Goal: Navigation & Orientation: Find specific page/section

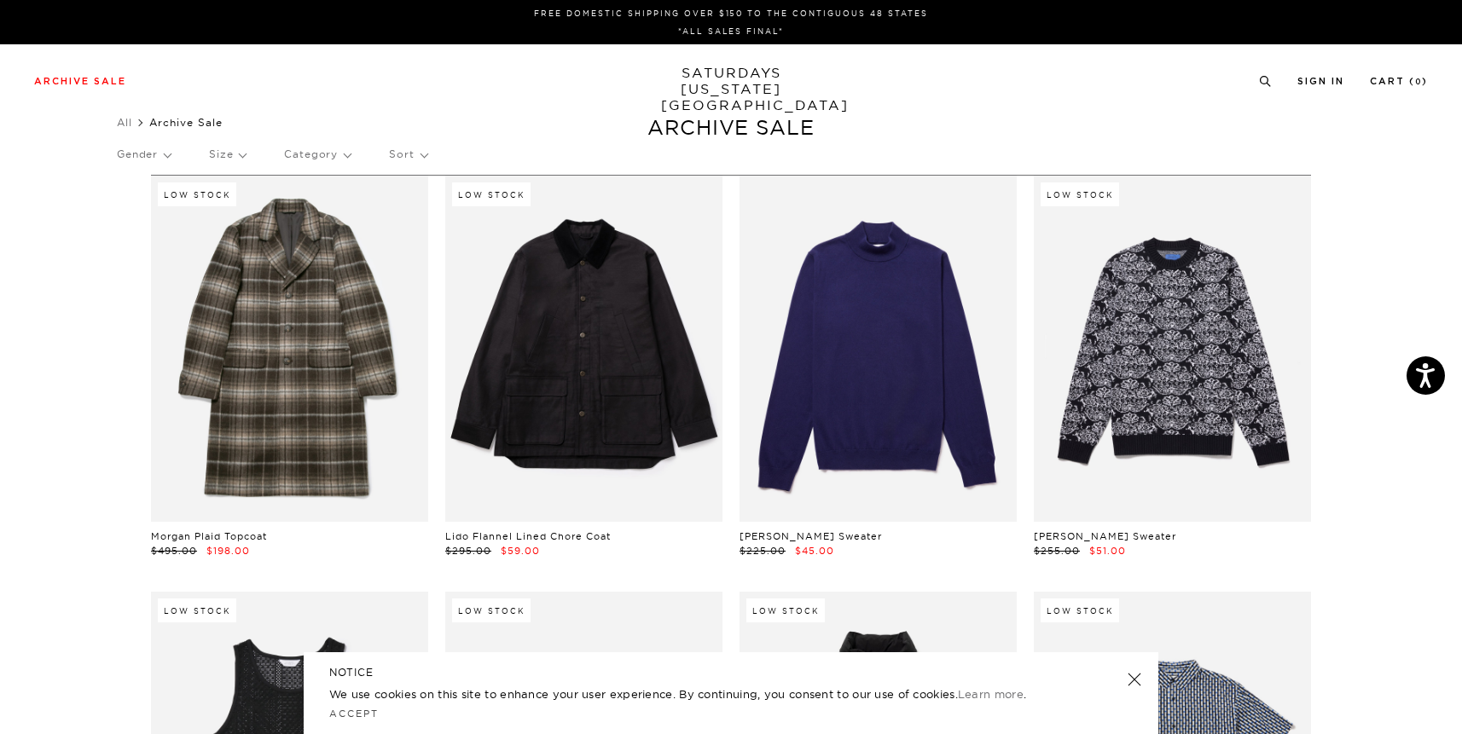
click at [296, 160] on p "Category" at bounding box center [317, 154] width 67 height 39
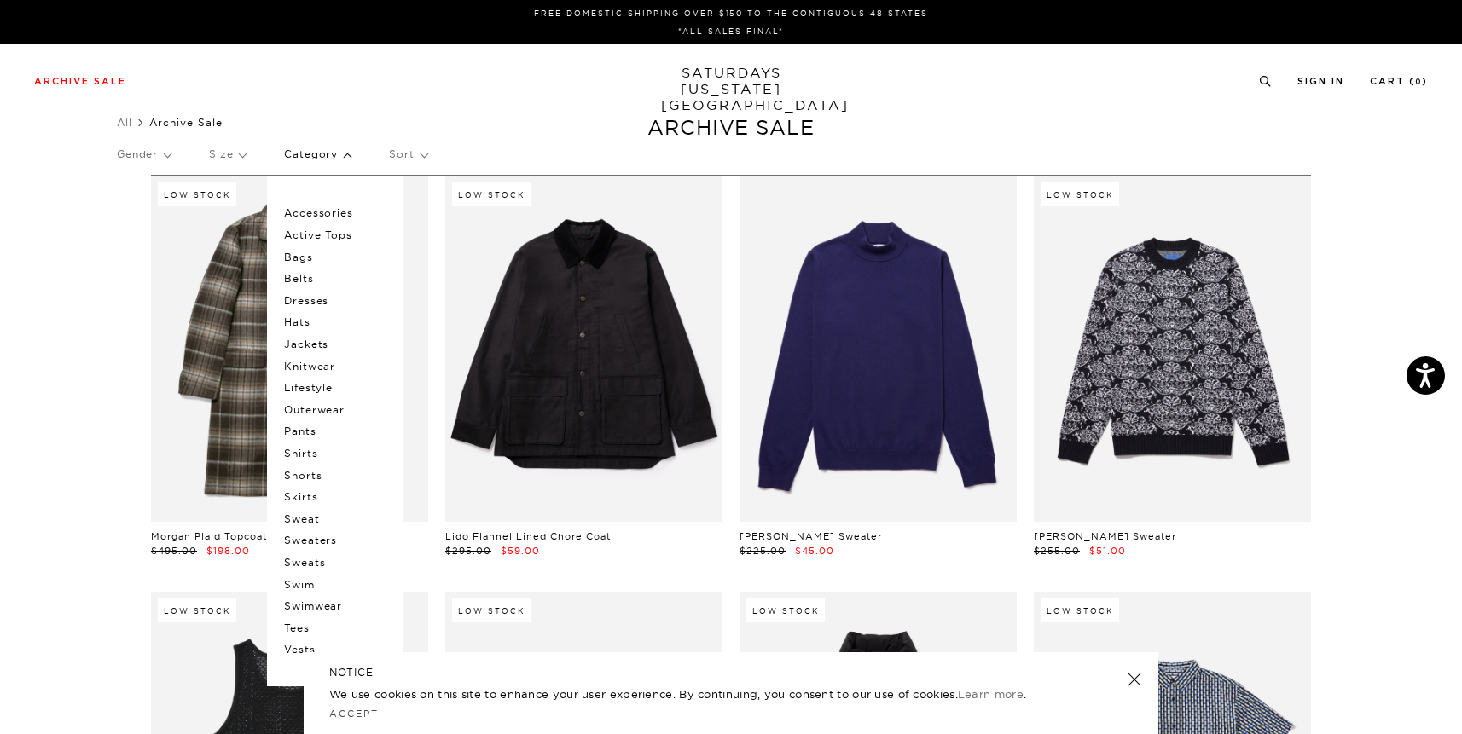
click at [338, 217] on p "Accessories" at bounding box center [335, 213] width 102 height 22
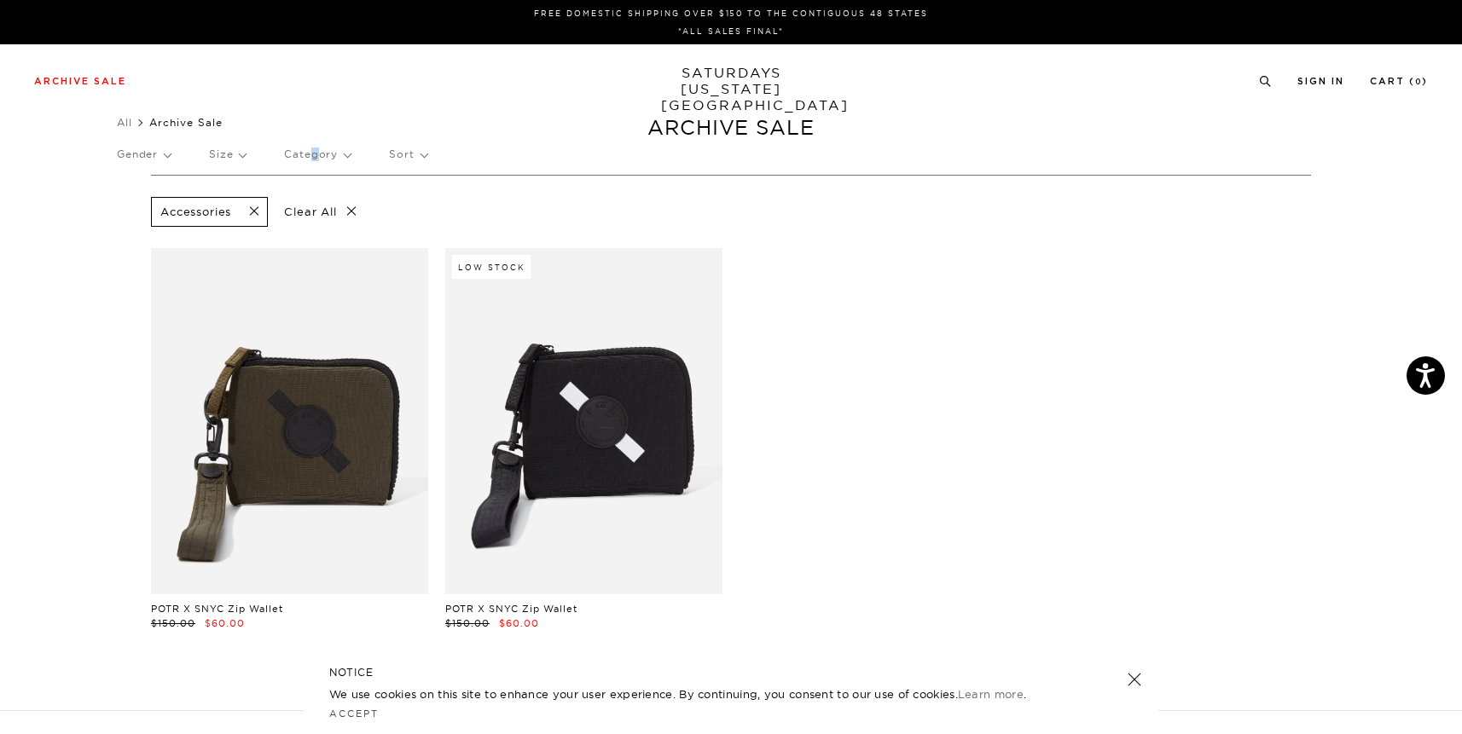
click at [319, 154] on p "Category" at bounding box center [317, 154] width 67 height 39
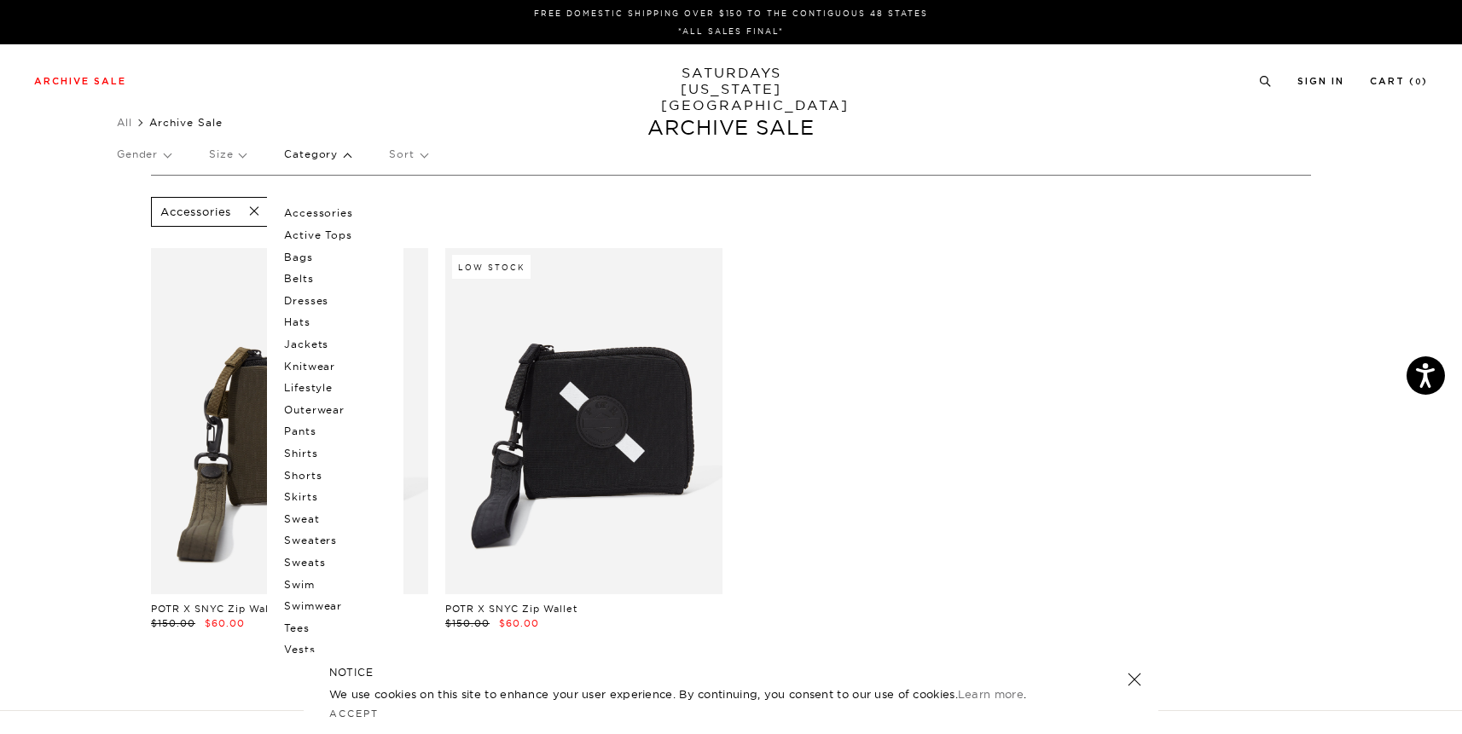
click at [299, 260] on p "Bags" at bounding box center [335, 258] width 102 height 22
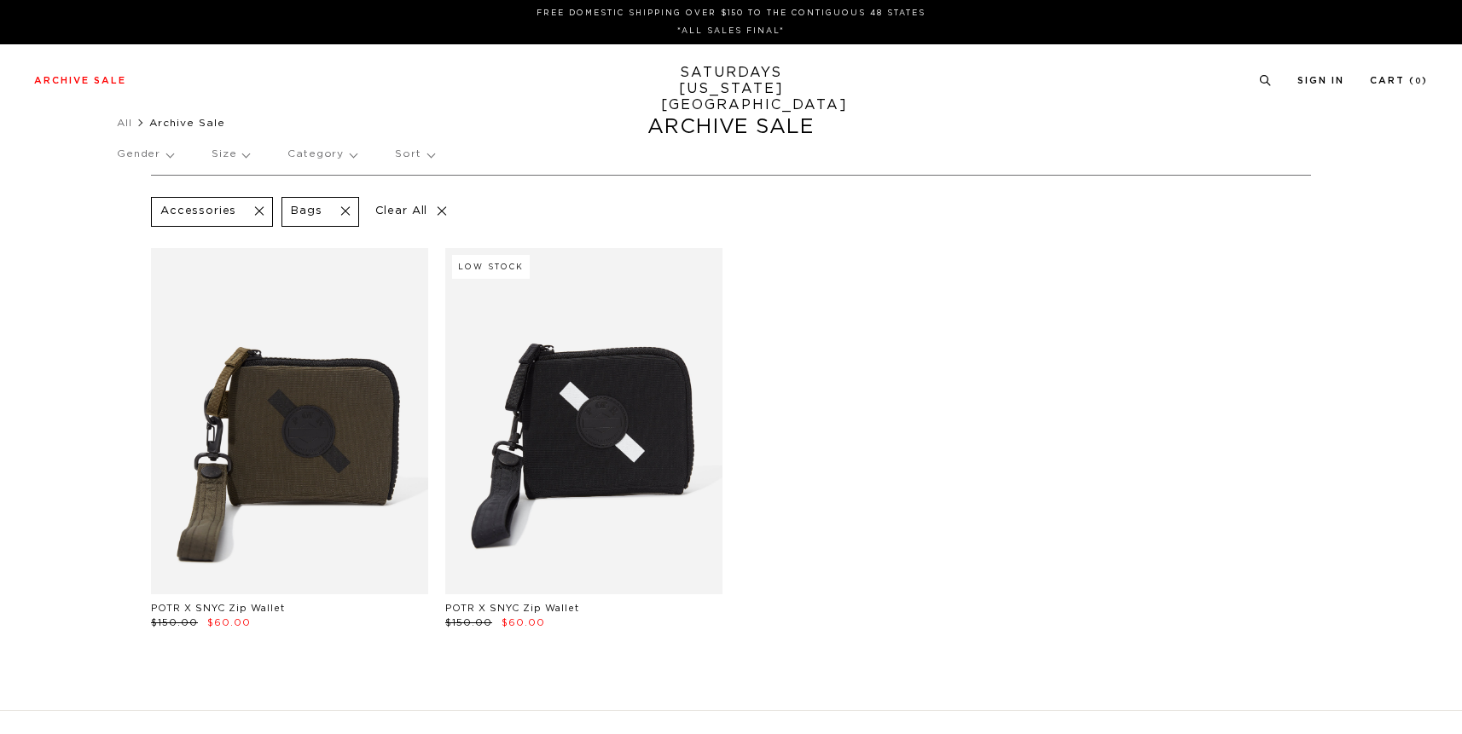
click at [342, 156] on p "Category" at bounding box center [321, 154] width 69 height 39
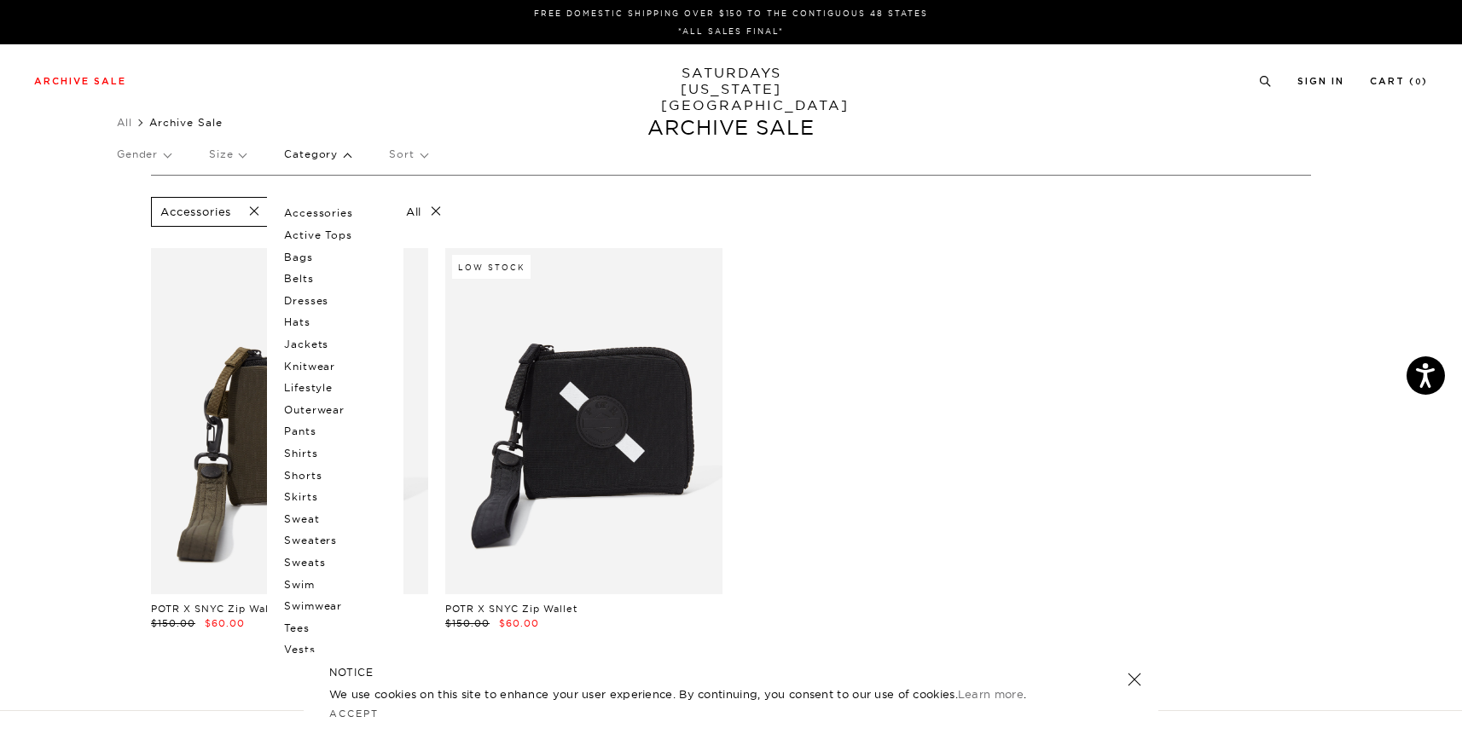
click at [323, 347] on p "Jackets" at bounding box center [335, 345] width 102 height 22
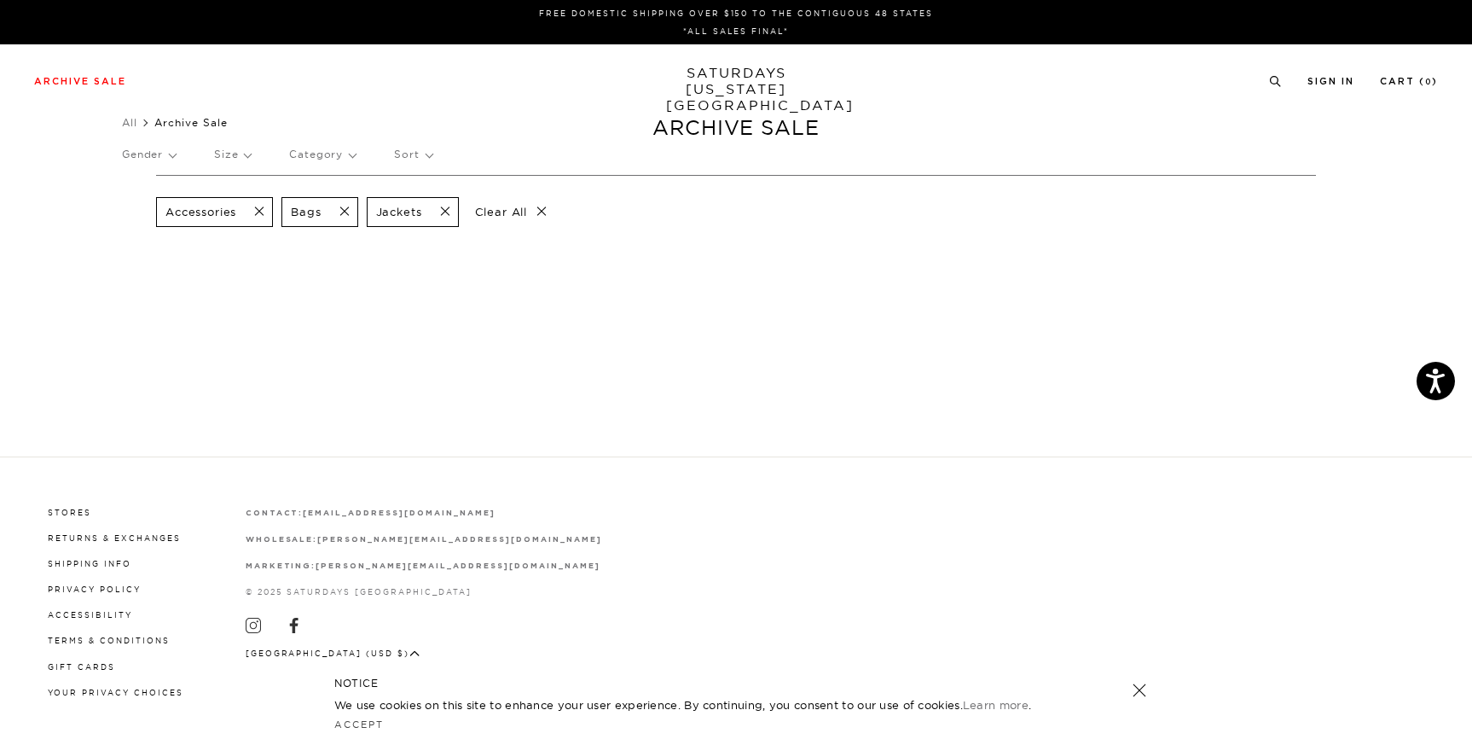
click at [347, 210] on span at bounding box center [340, 212] width 36 height 16
click at [263, 214] on span at bounding box center [254, 212] width 36 height 16
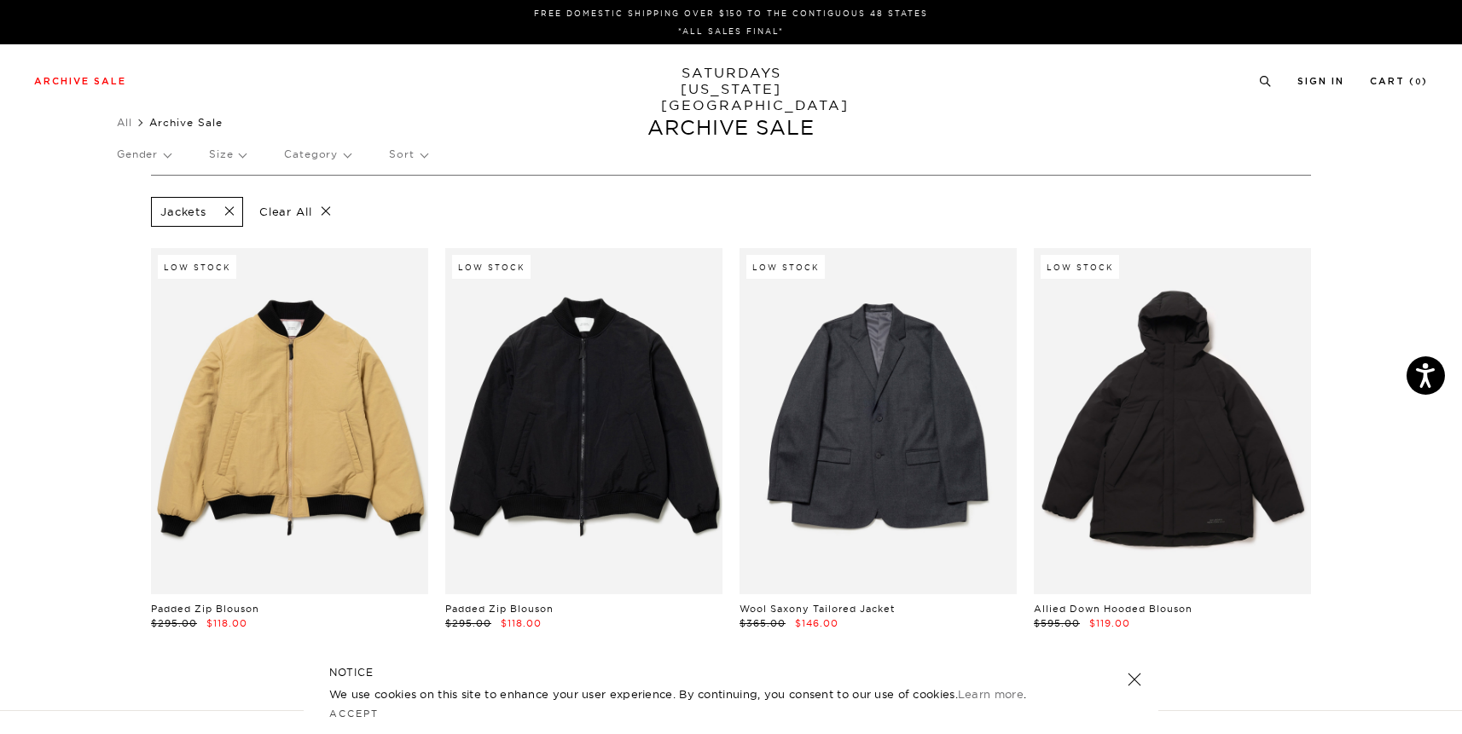
click at [328, 153] on p "Category" at bounding box center [317, 154] width 67 height 39
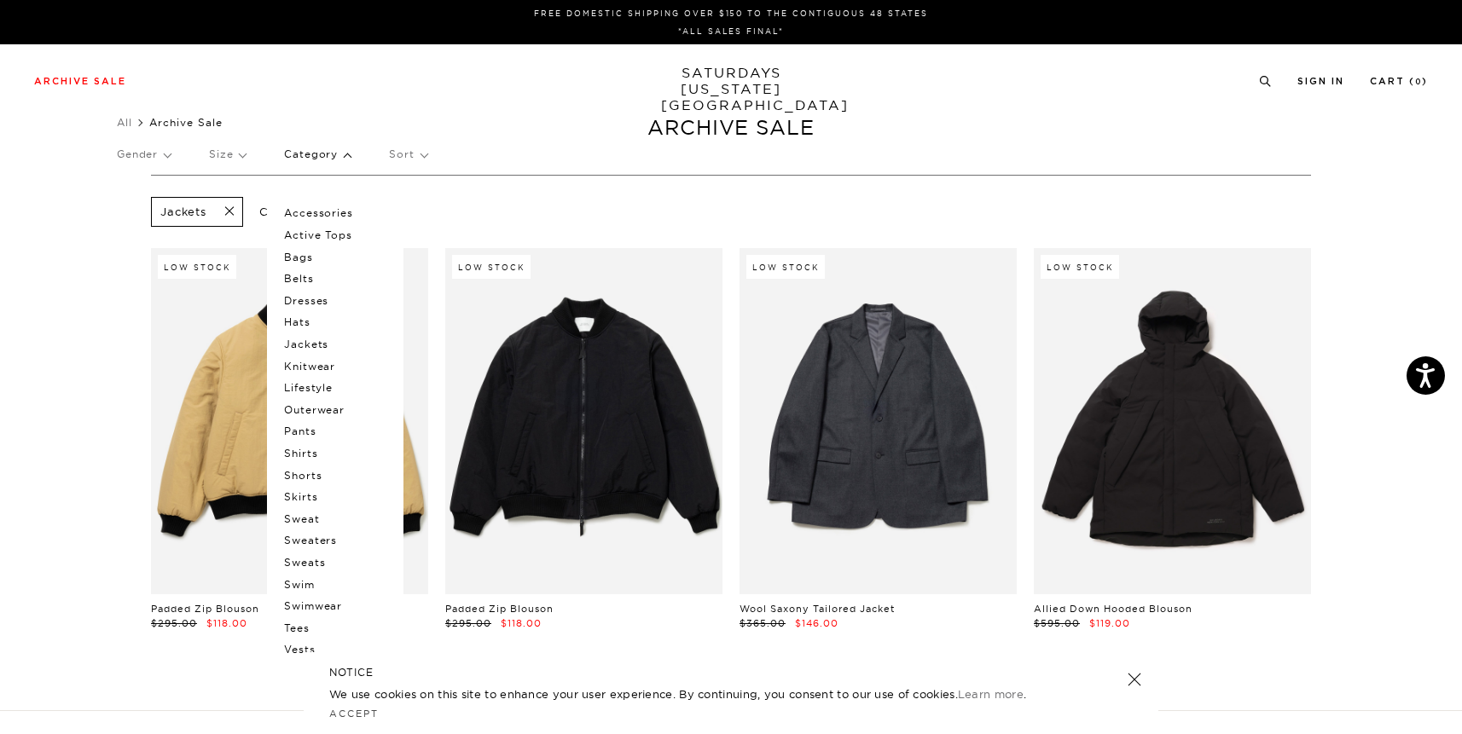
click at [316, 408] on p "Outerwear" at bounding box center [335, 410] width 102 height 22
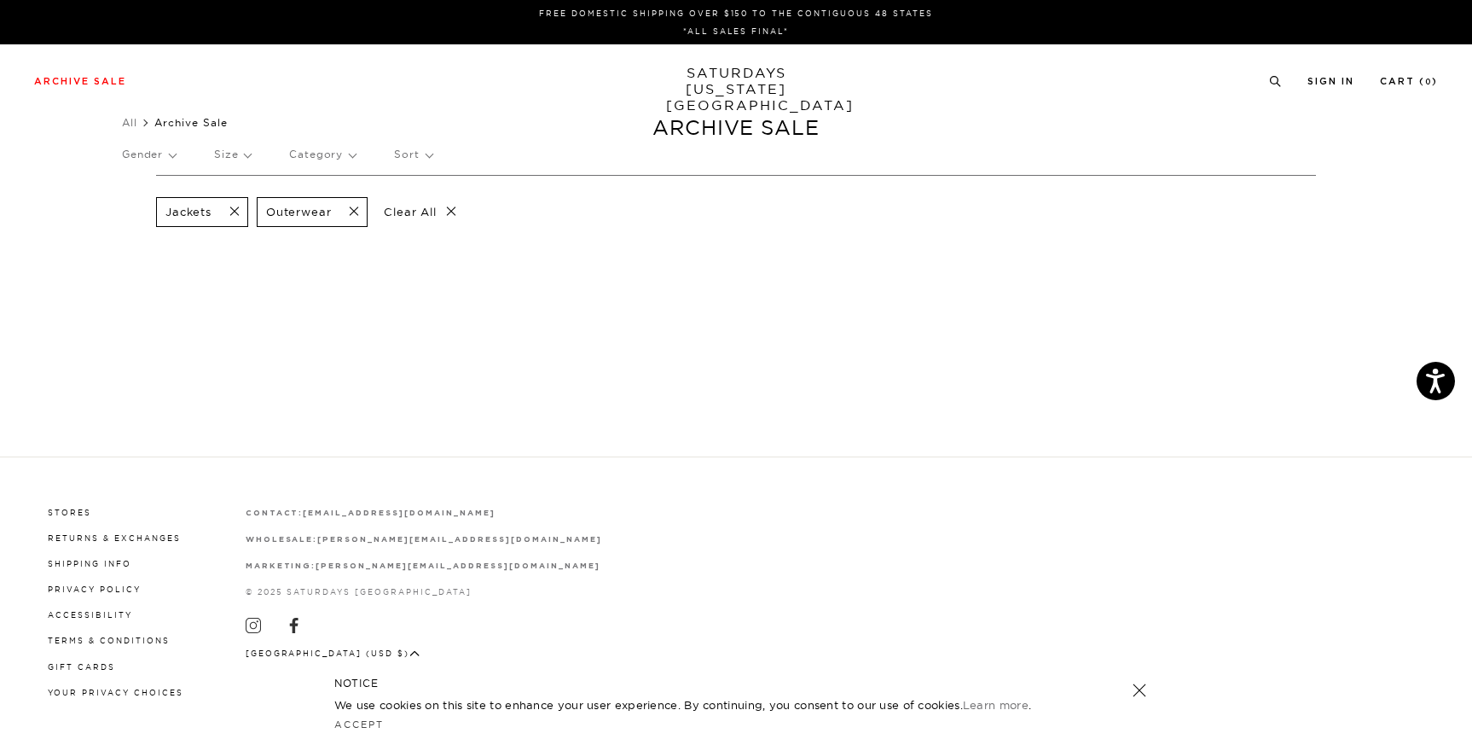
click at [238, 214] on span at bounding box center [230, 212] width 36 height 16
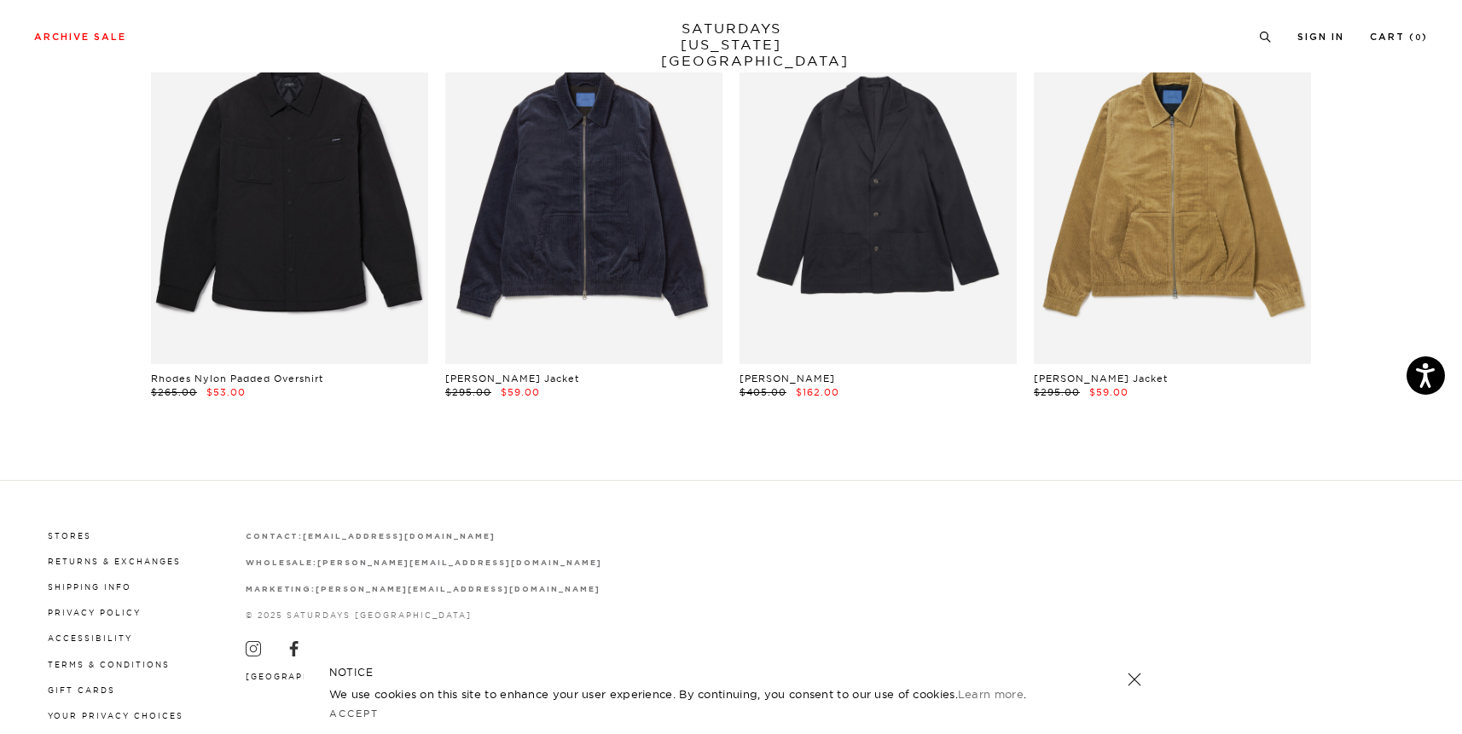
scroll to position [2348, 0]
